Goal: Find specific page/section: Find specific page/section

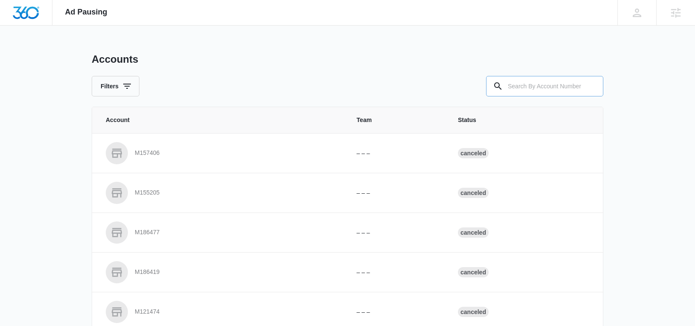
click at [560, 87] on input "text" at bounding box center [544, 86] width 117 height 20
click at [558, 81] on input "text" at bounding box center [544, 86] width 117 height 20
type input "N"
type input "M33662"
click at [502, 87] on icon at bounding box center [498, 86] width 10 height 10
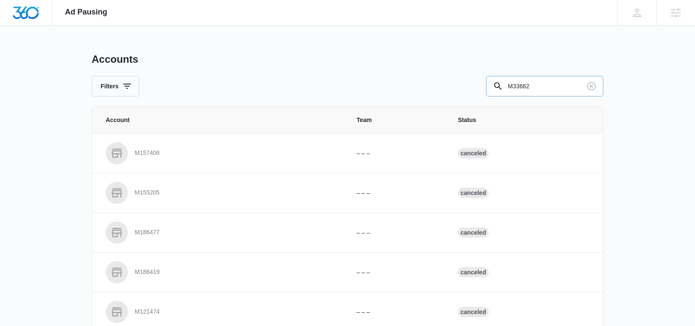
click at [548, 81] on input "M33662" at bounding box center [544, 86] width 117 height 20
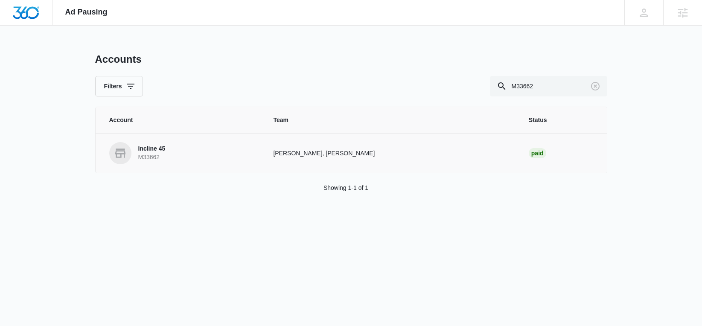
click at [154, 148] on p "Incline 45" at bounding box center [151, 149] width 27 height 9
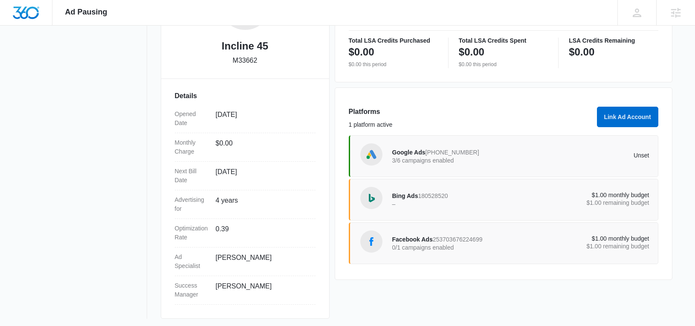
scroll to position [184, 0]
